Goal: Task Accomplishment & Management: Complete application form

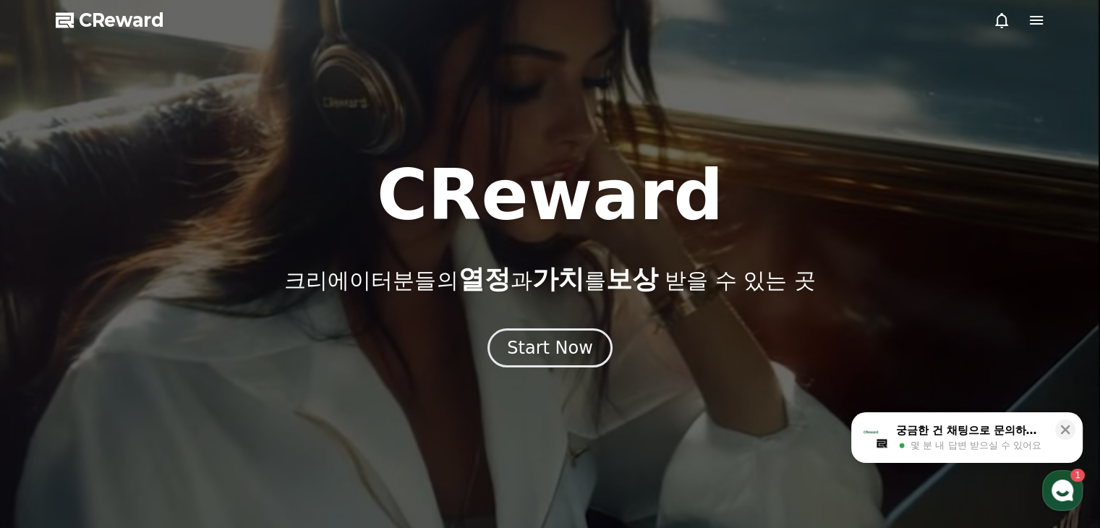
click at [1046, 24] on div at bounding box center [550, 264] width 1100 height 528
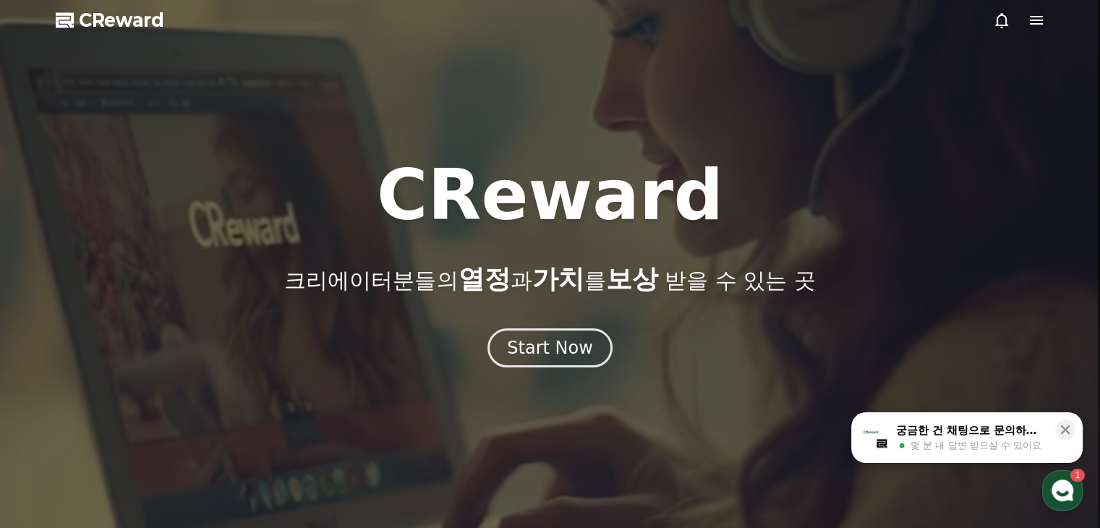
click at [1042, 21] on icon at bounding box center [1036, 20] width 13 height 9
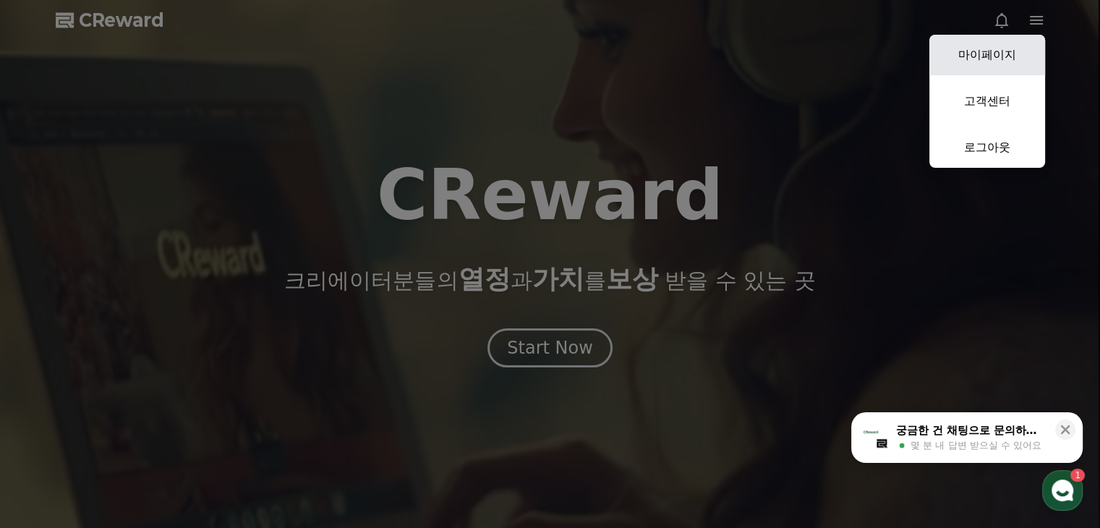
click at [1003, 52] on link "마이페이지" at bounding box center [988, 55] width 116 height 41
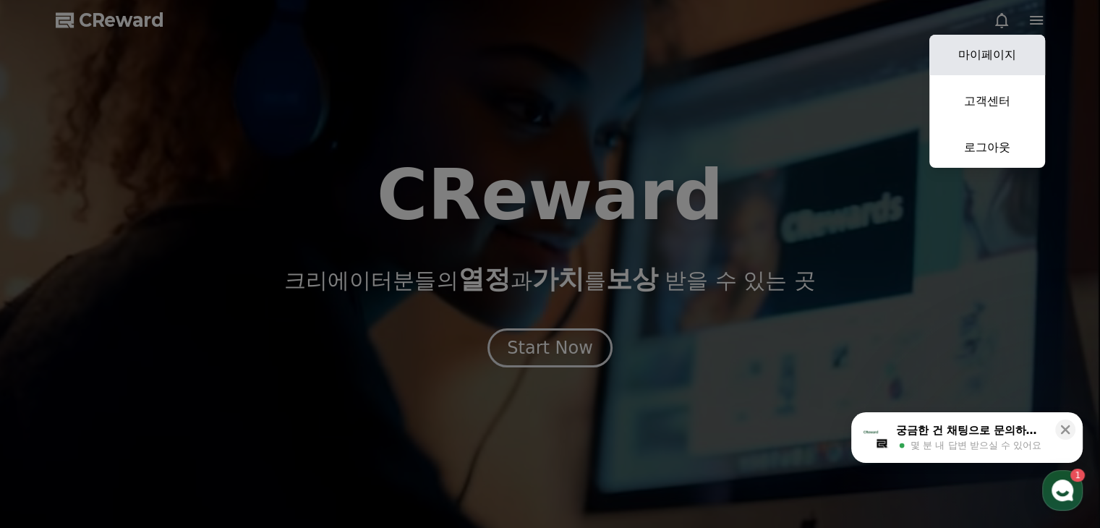
select select "**********"
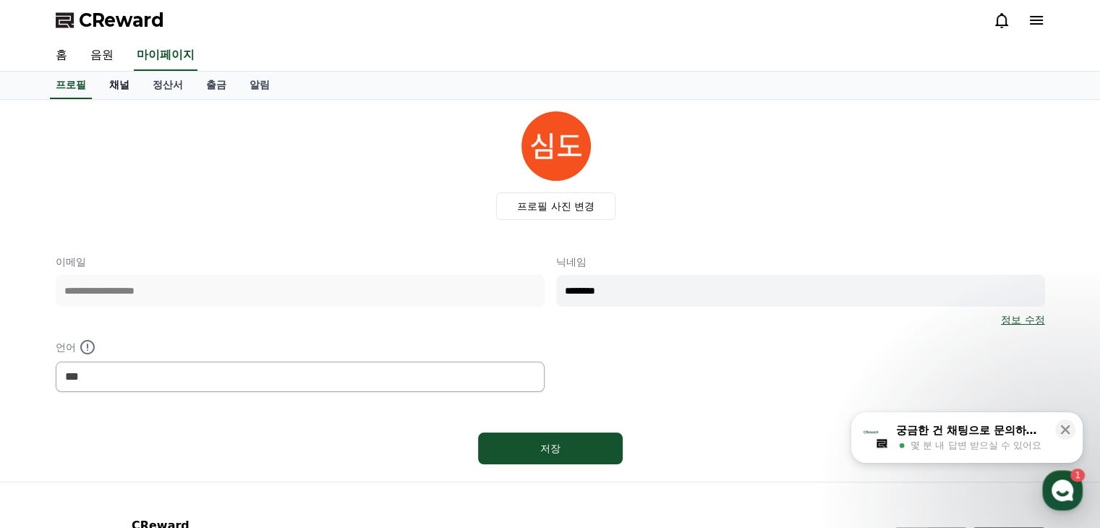
click at [110, 82] on link "채널" at bounding box center [119, 85] width 43 height 27
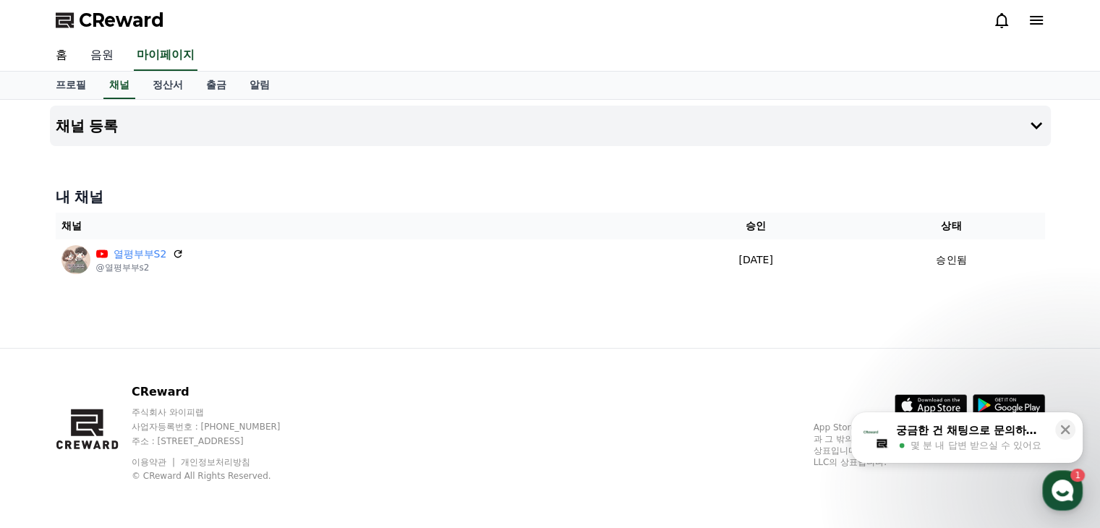
click at [109, 59] on link "음원" at bounding box center [102, 56] width 46 height 30
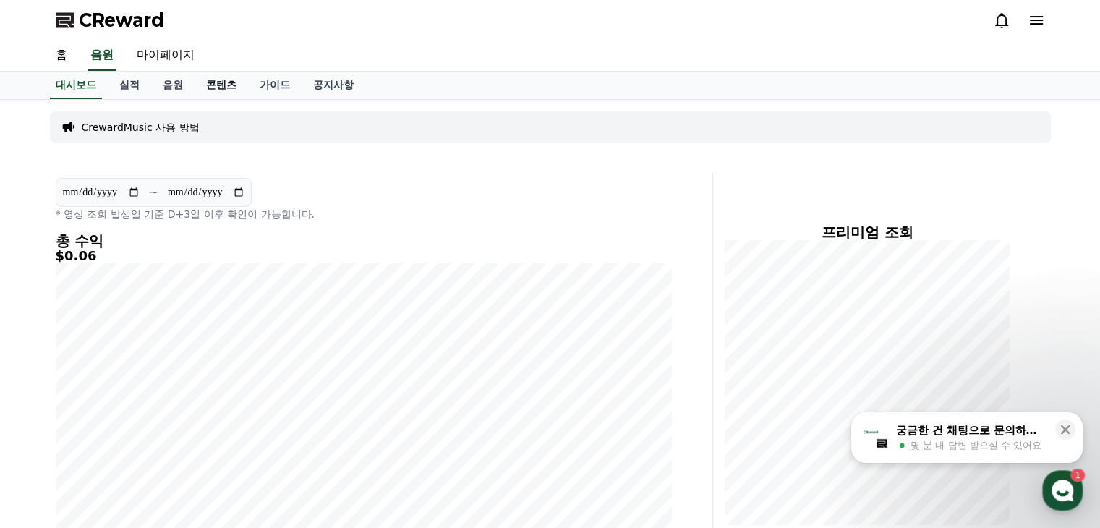
click at [248, 87] on link "가이드" at bounding box center [275, 85] width 54 height 27
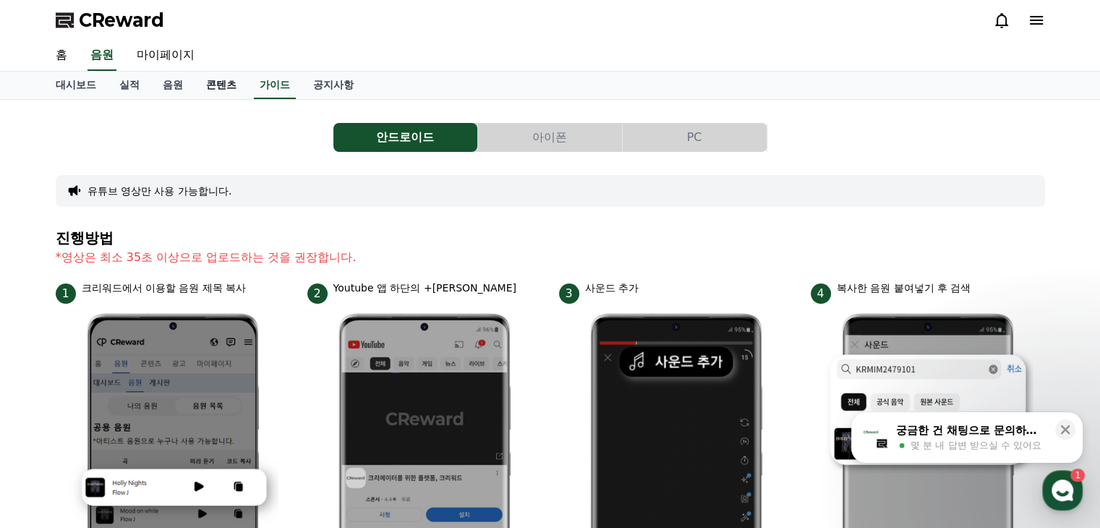
click at [230, 81] on link "콘텐츠" at bounding box center [222, 85] width 54 height 27
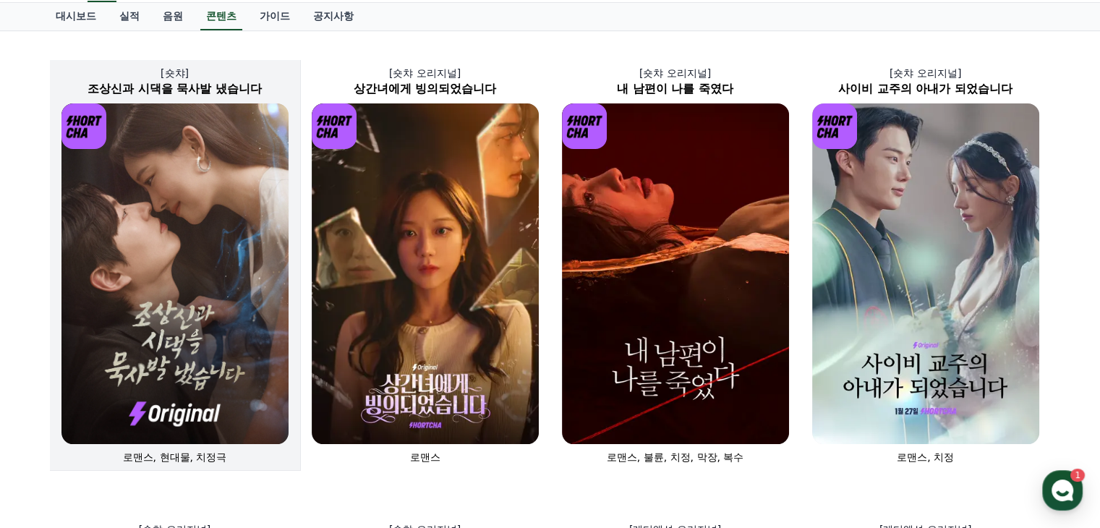
scroll to position [72, 0]
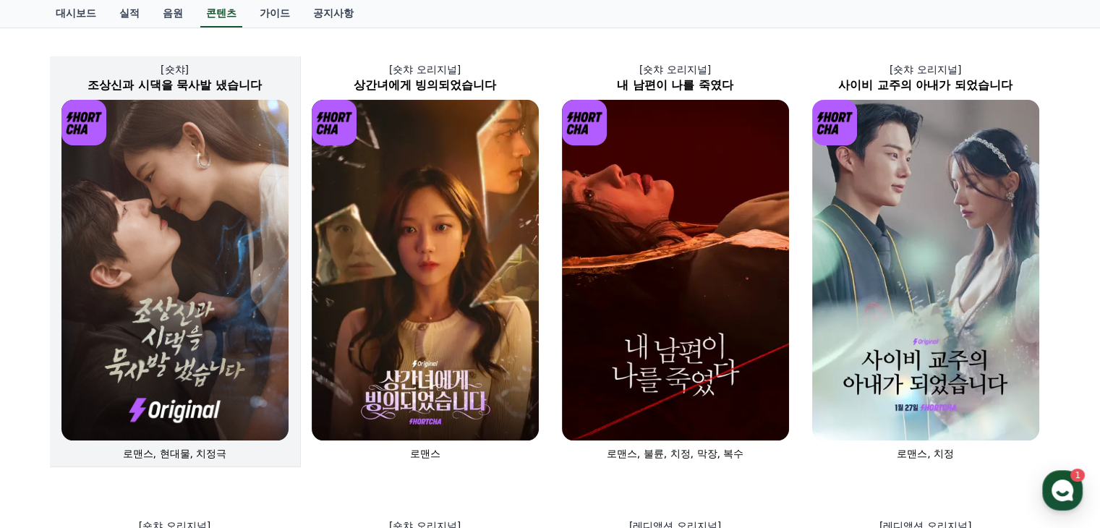
click at [171, 319] on img at bounding box center [174, 270] width 227 height 341
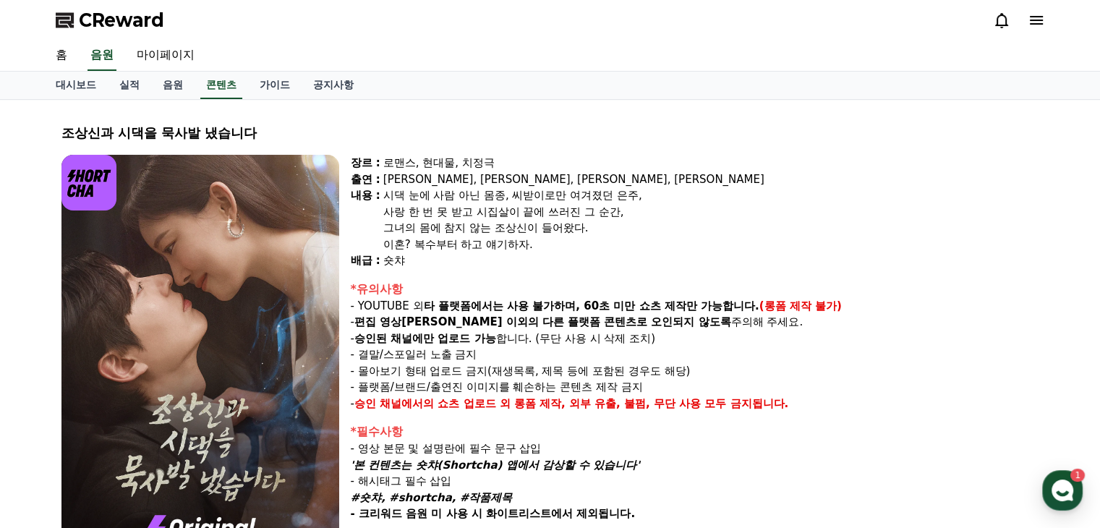
select select
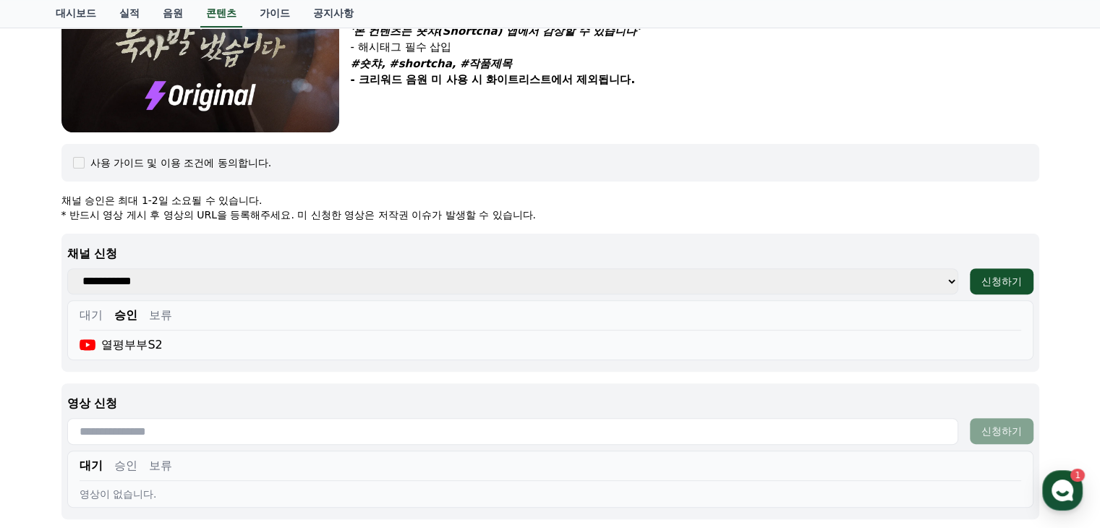
scroll to position [710, 0]
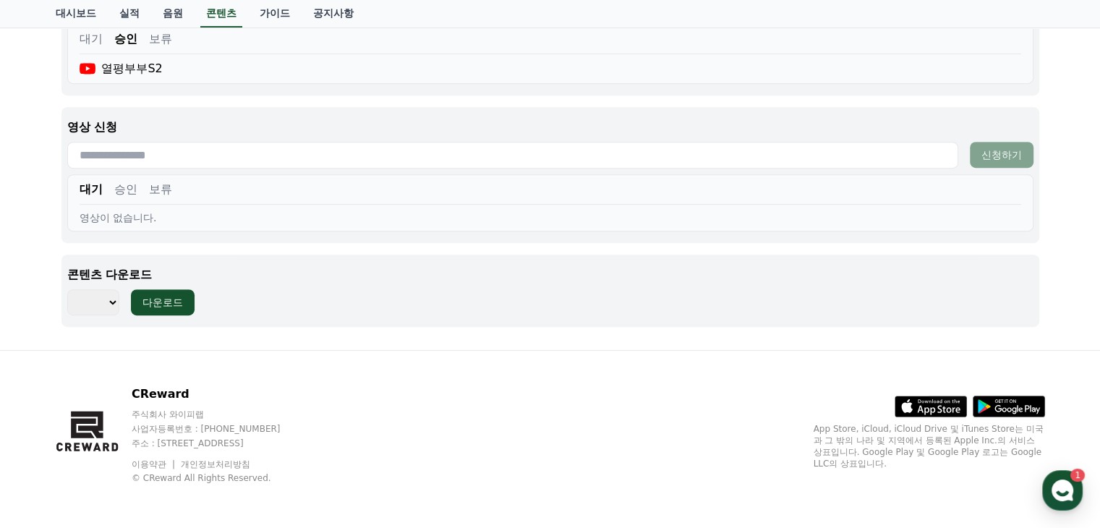
click at [132, 158] on input "text" at bounding box center [512, 155] width 891 height 27
paste input "**********"
type input "**********"
click at [977, 153] on button "신청하기" at bounding box center [1002, 155] width 64 height 26
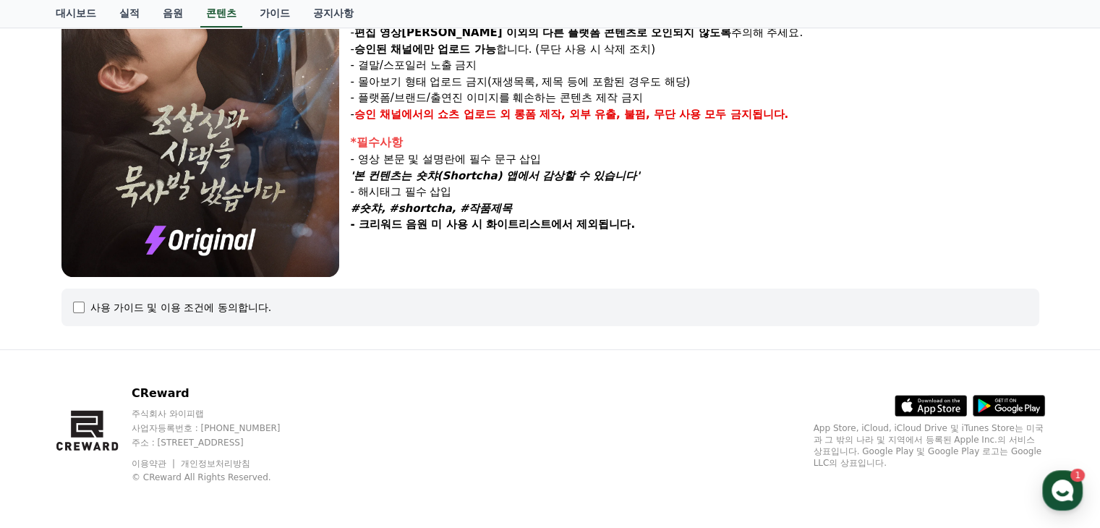
select select
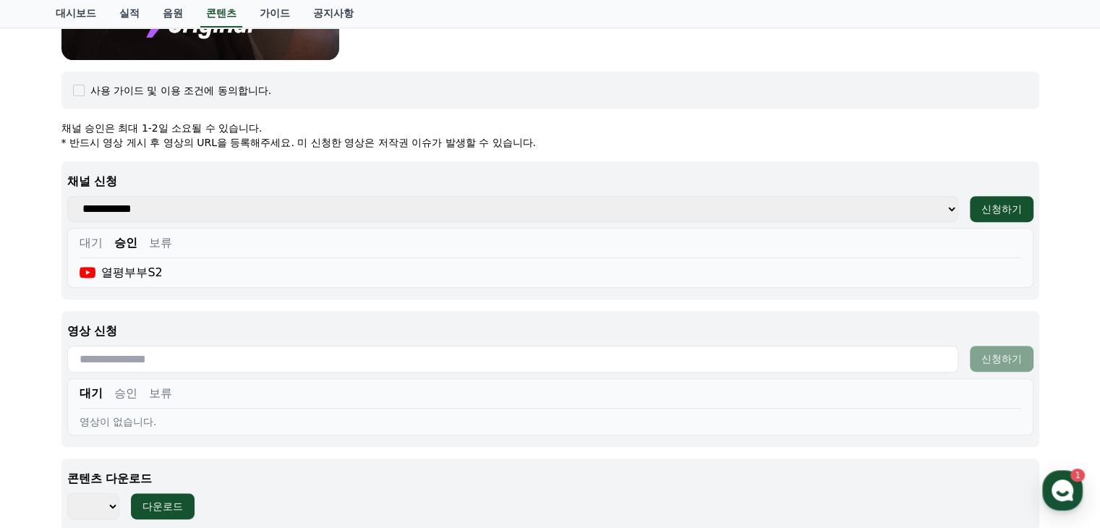
scroll to position [651, 0]
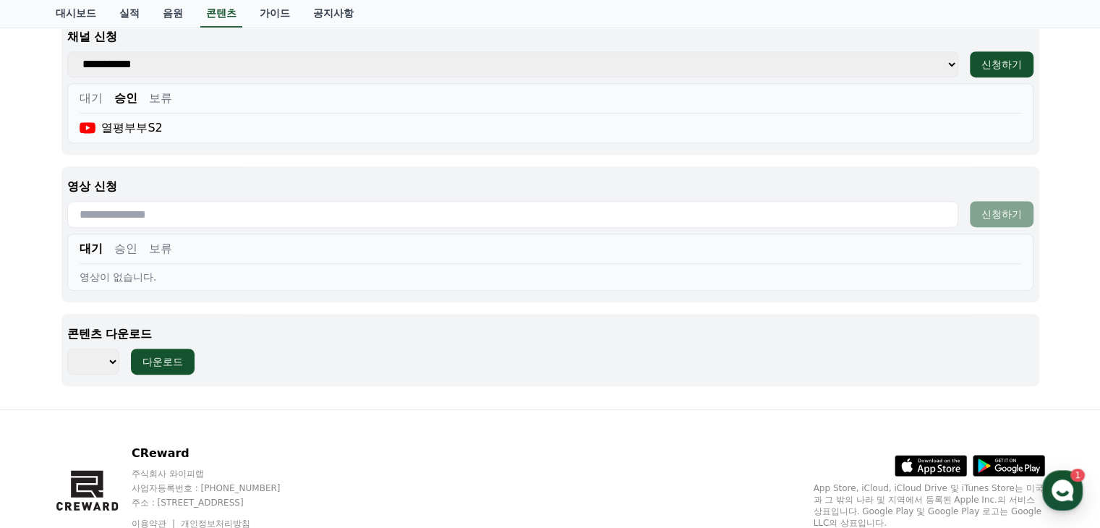
click at [127, 240] on button "승인" at bounding box center [125, 248] width 23 height 17
